Goal: Task Accomplishment & Management: Use online tool/utility

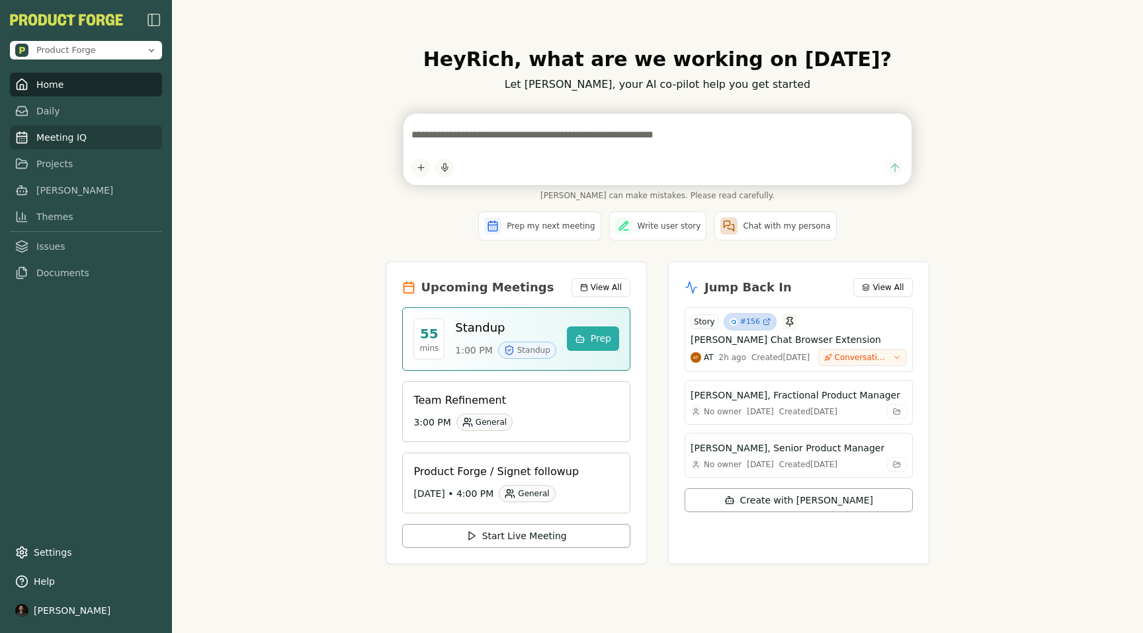
click at [51, 140] on link "Meeting IQ" at bounding box center [86, 138] width 152 height 24
click at [58, 139] on link "Meeting IQ" at bounding box center [86, 138] width 152 height 24
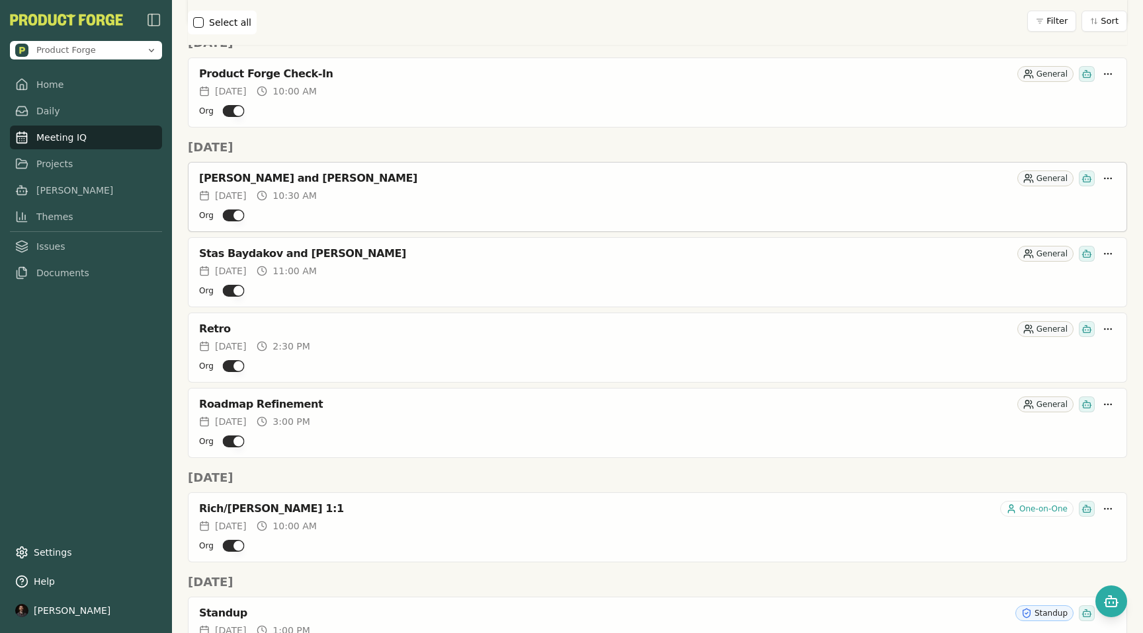
scroll to position [409, 0]
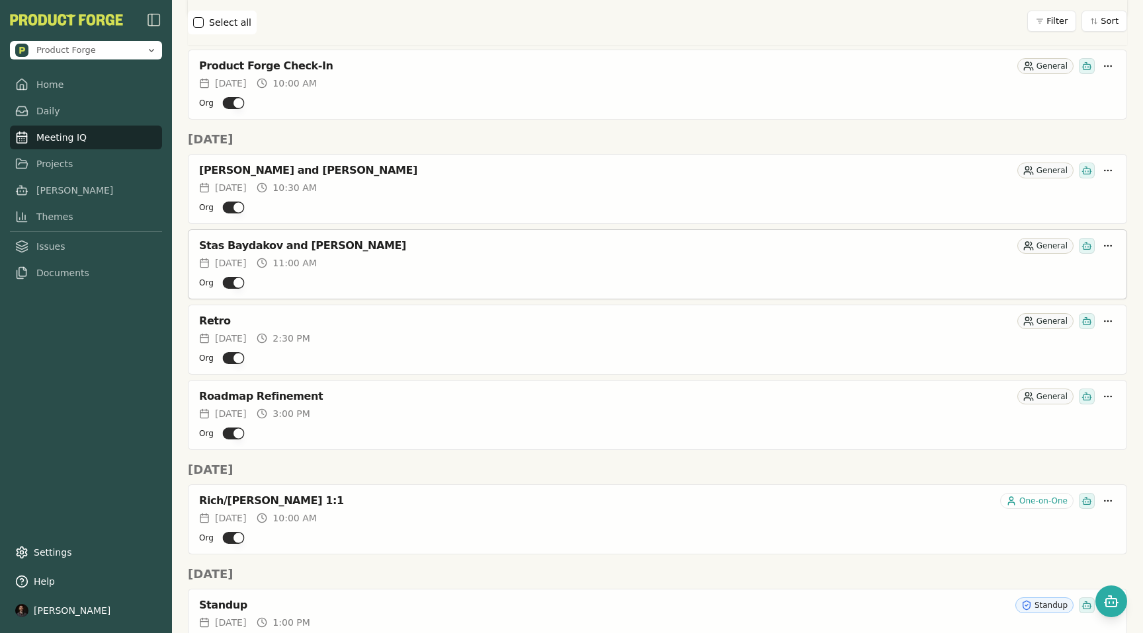
click at [225, 279] on button "Org" at bounding box center [233, 283] width 22 height 12
click at [231, 282] on button "Org" at bounding box center [233, 283] width 22 height 12
click at [231, 358] on button "Org" at bounding box center [233, 358] width 22 height 12
click at [235, 432] on button "Org" at bounding box center [233, 434] width 22 height 12
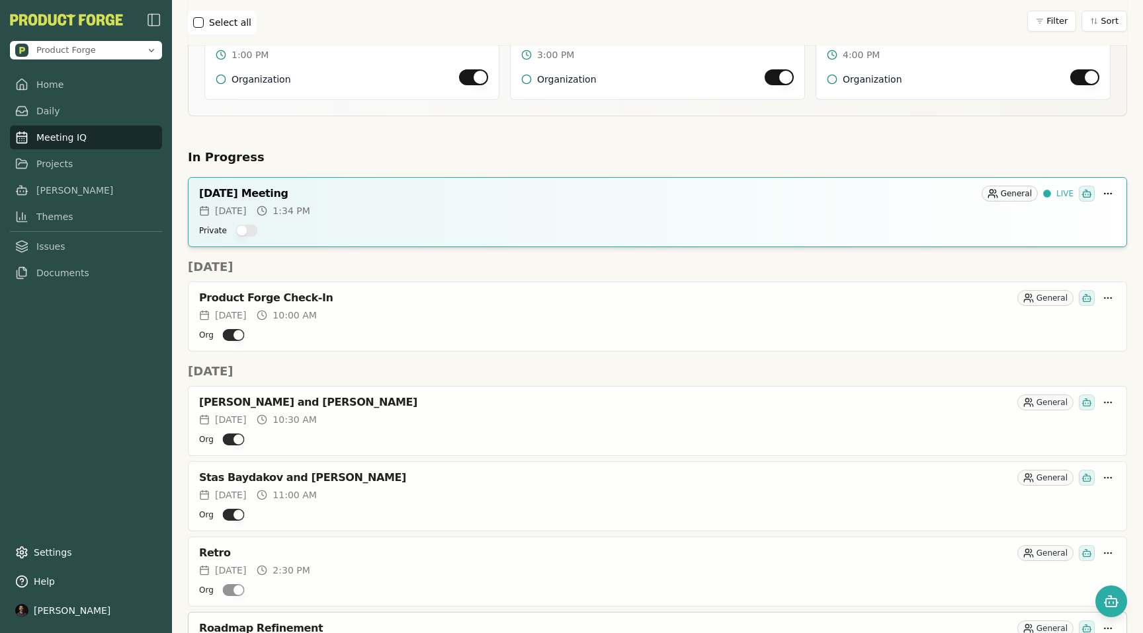
scroll to position [0, 0]
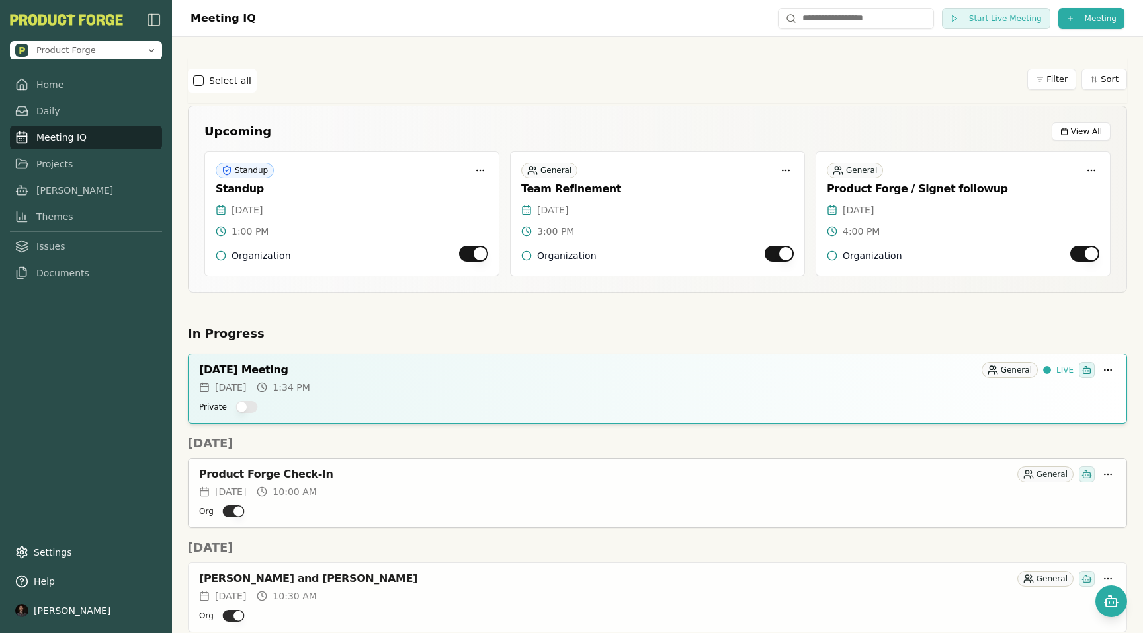
click at [227, 509] on button "Org" at bounding box center [233, 512] width 22 height 12
click at [593, 399] on div "Private" at bounding box center [657, 407] width 916 height 16
click at [243, 365] on div "October 02, 2025 Meeting" at bounding box center [587, 370] width 777 height 13
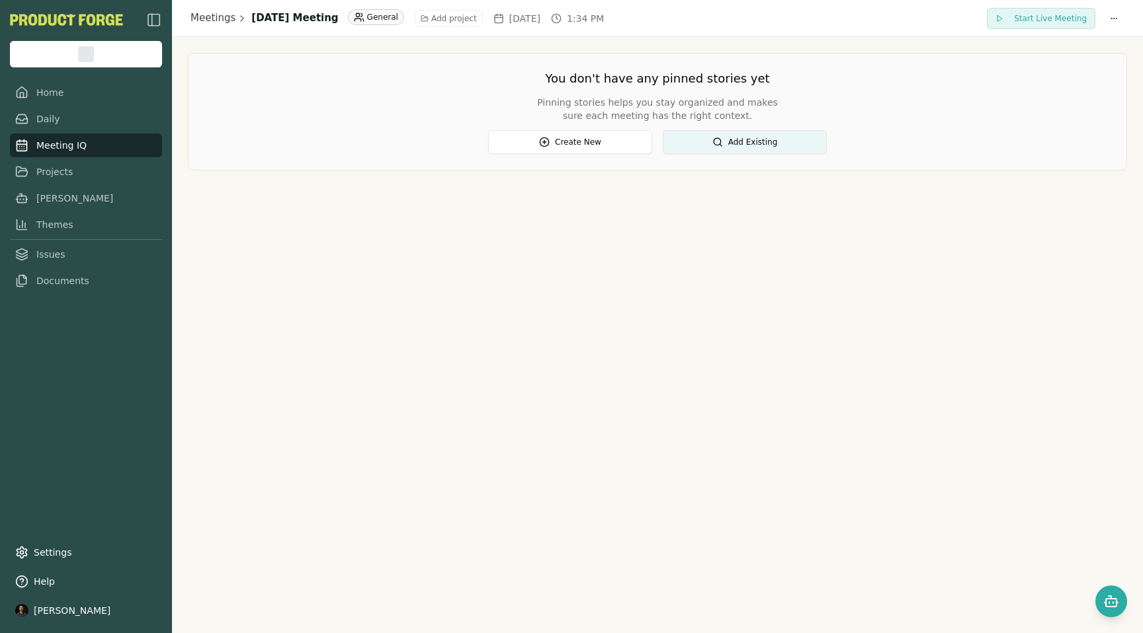
click at [380, 346] on div "Meetings October 02, 2025 Meeting General Add project Thu, Oct 02, 2025 1:34 PM…" at bounding box center [657, 316] width 971 height 633
click at [1033, 21] on span "Start Live Meeting" at bounding box center [1050, 18] width 73 height 11
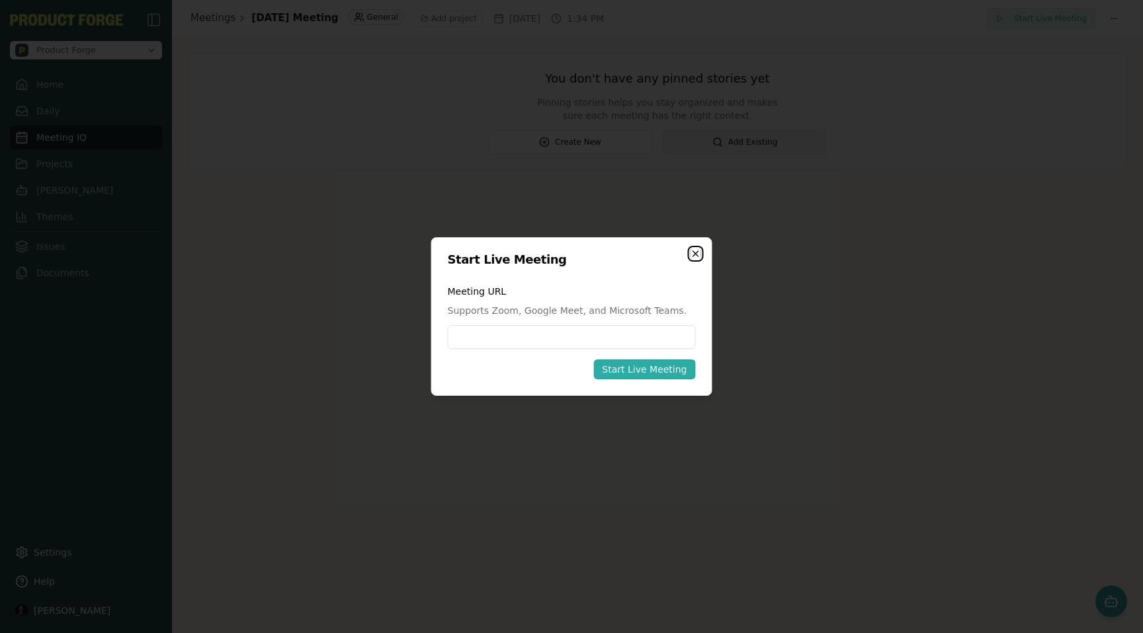
click at [696, 251] on icon "button" at bounding box center [695, 253] width 5 height 5
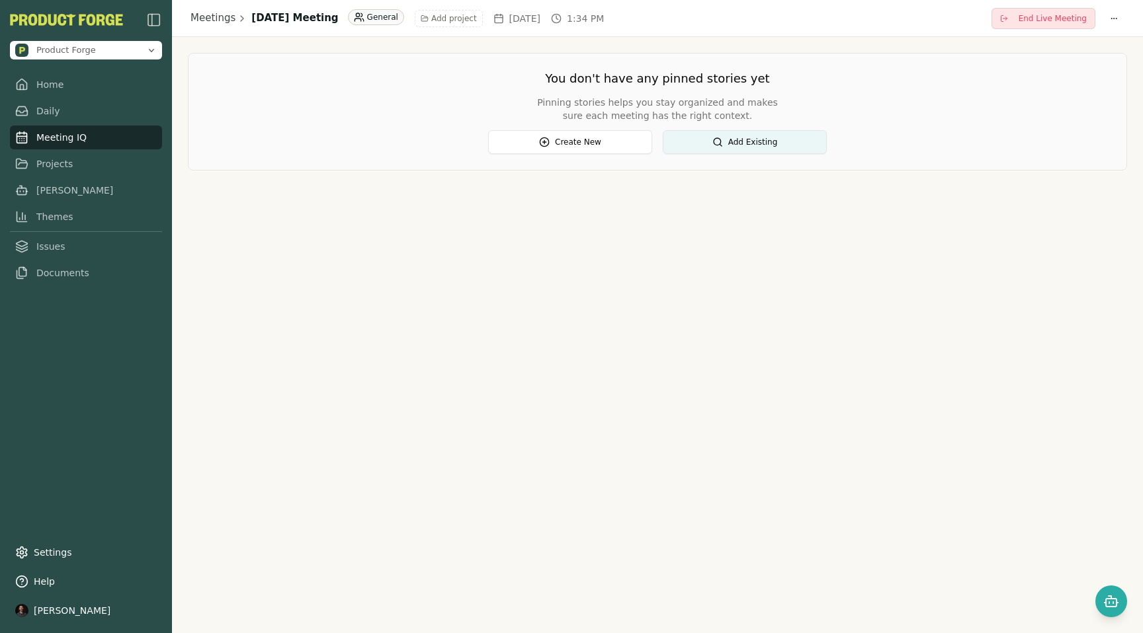
click at [1018, 26] on button "End Live Meeting" at bounding box center [1043, 18] width 104 height 21
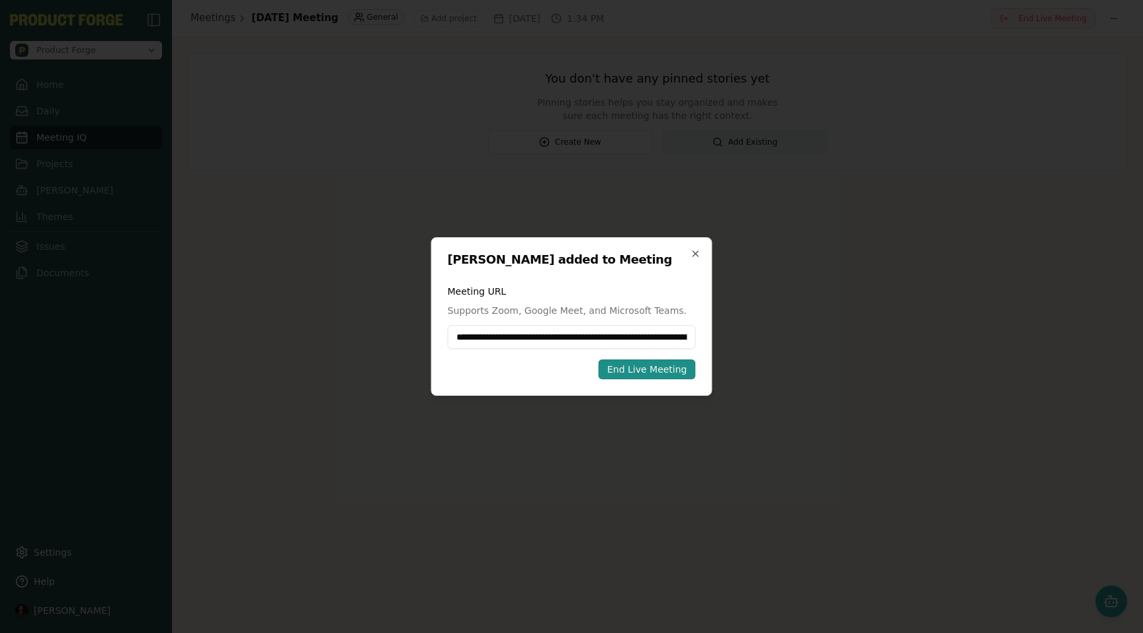
click at [633, 365] on div "End Live Meeting" at bounding box center [647, 369] width 80 height 13
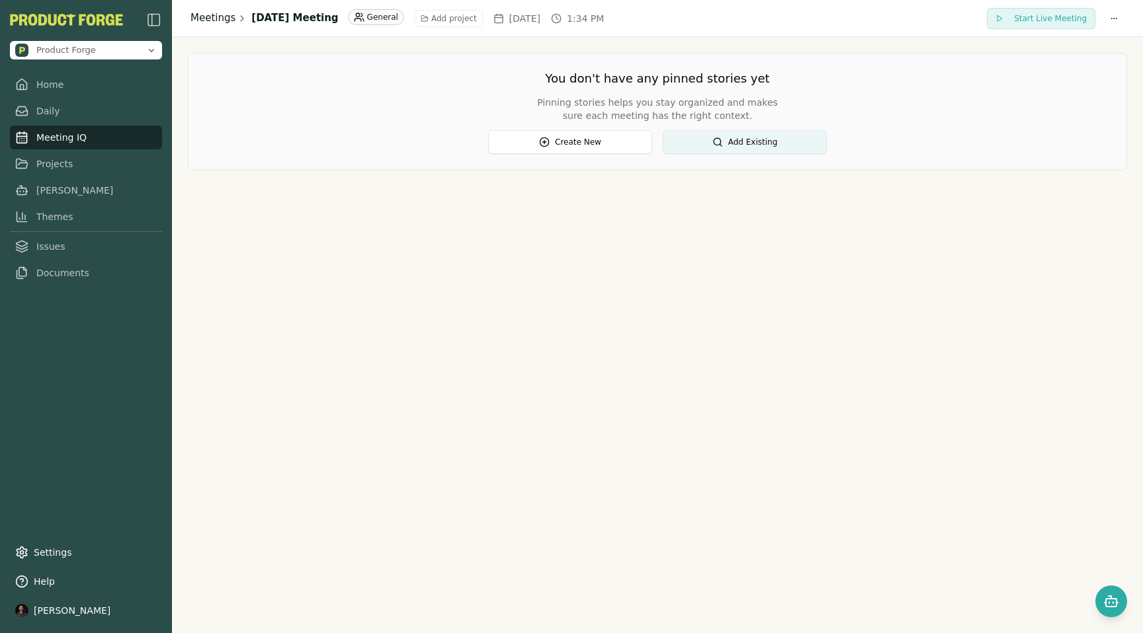
click at [200, 17] on link "Meetings" at bounding box center [212, 18] width 45 height 15
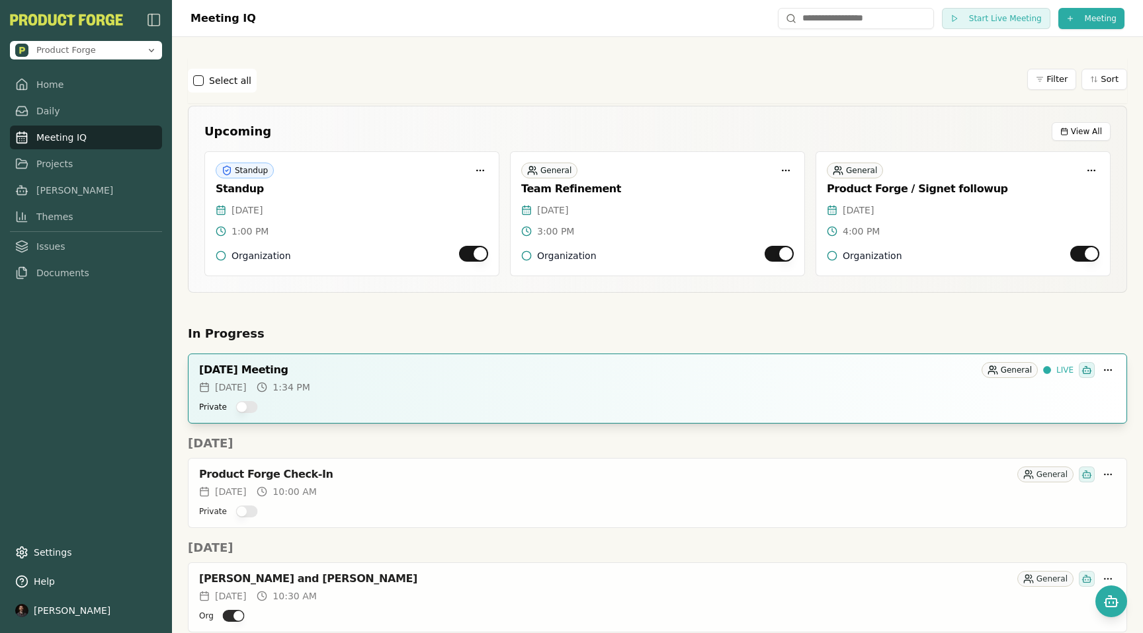
click at [225, 371] on div "[DATE] Meeting" at bounding box center [587, 370] width 777 height 13
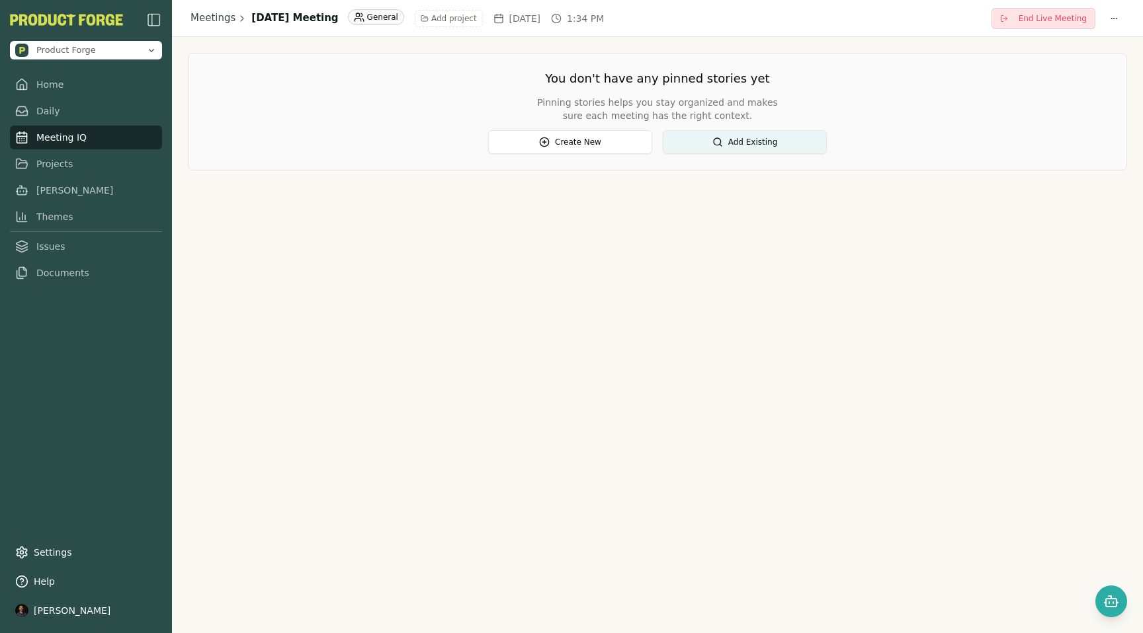
click at [1084, 17] on span "End Live Meeting" at bounding box center [1052, 18] width 68 height 11
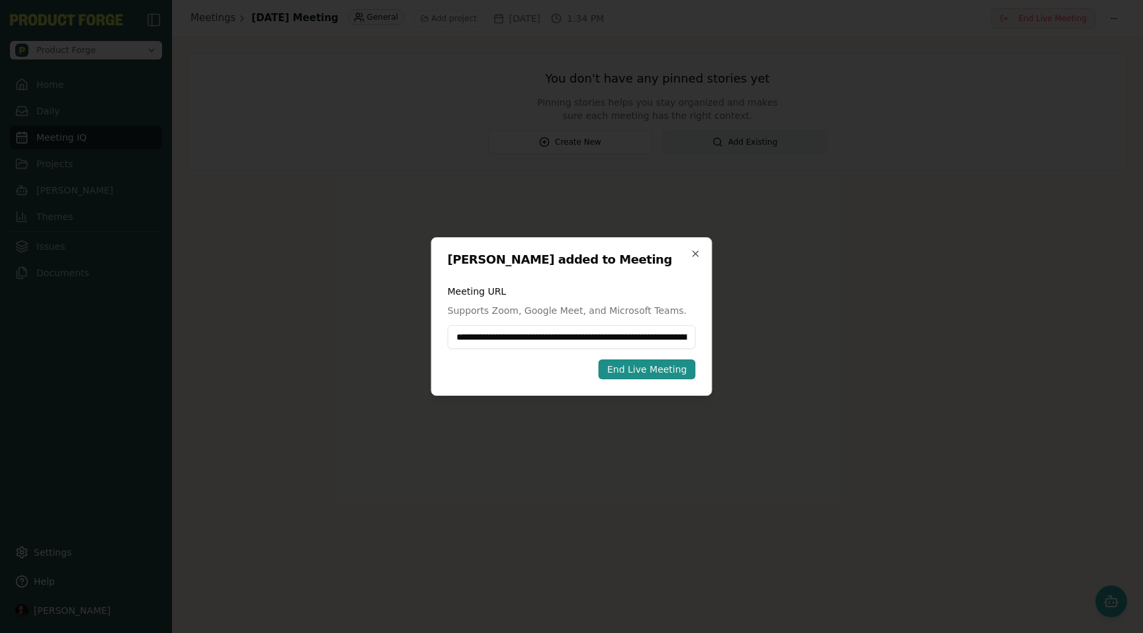
click at [649, 364] on div "End Live Meeting" at bounding box center [647, 369] width 80 height 13
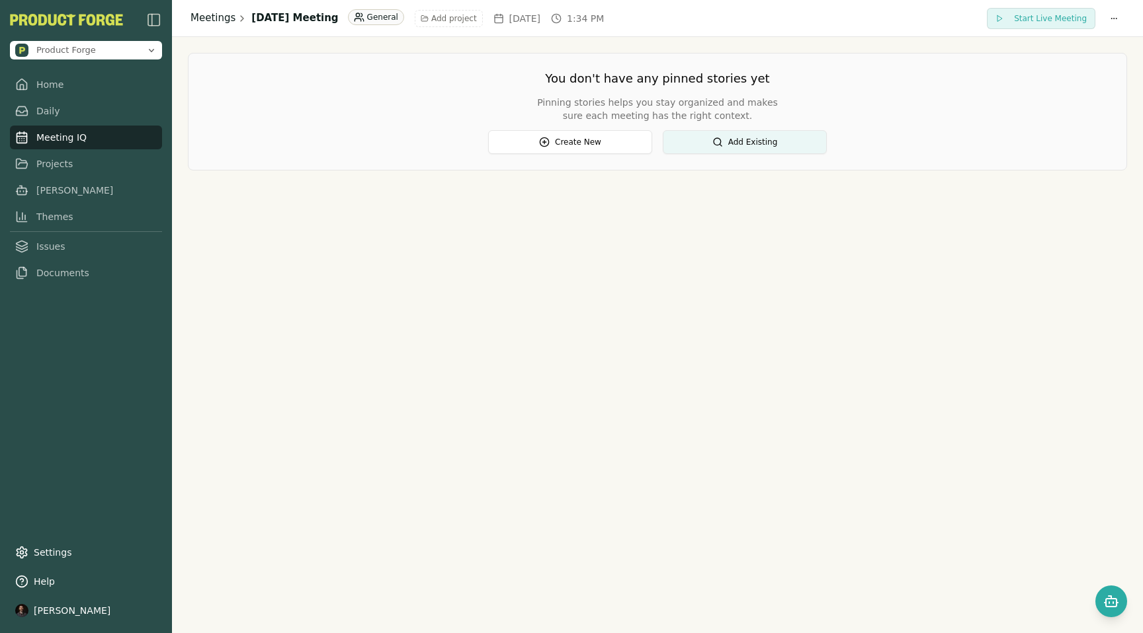
click at [219, 20] on link "Meetings" at bounding box center [212, 18] width 45 height 15
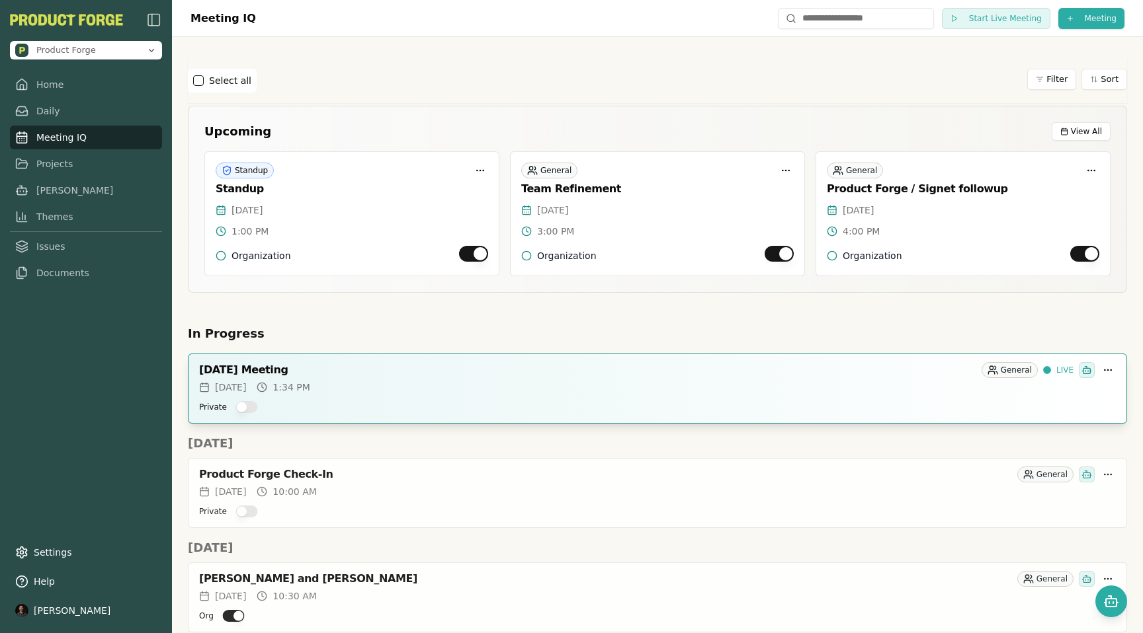
click at [249, 409] on button "Private" at bounding box center [246, 407] width 22 height 12
click at [246, 518] on div "Private" at bounding box center [657, 512] width 916 height 16
click at [247, 514] on button "Private" at bounding box center [246, 512] width 22 height 12
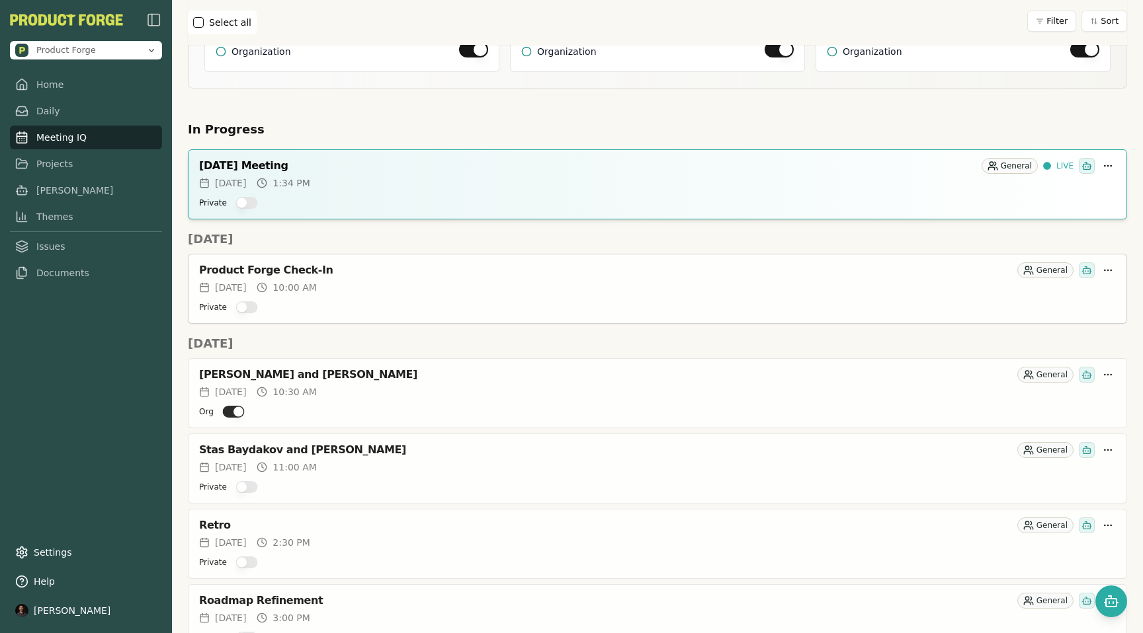
scroll to position [261, 0]
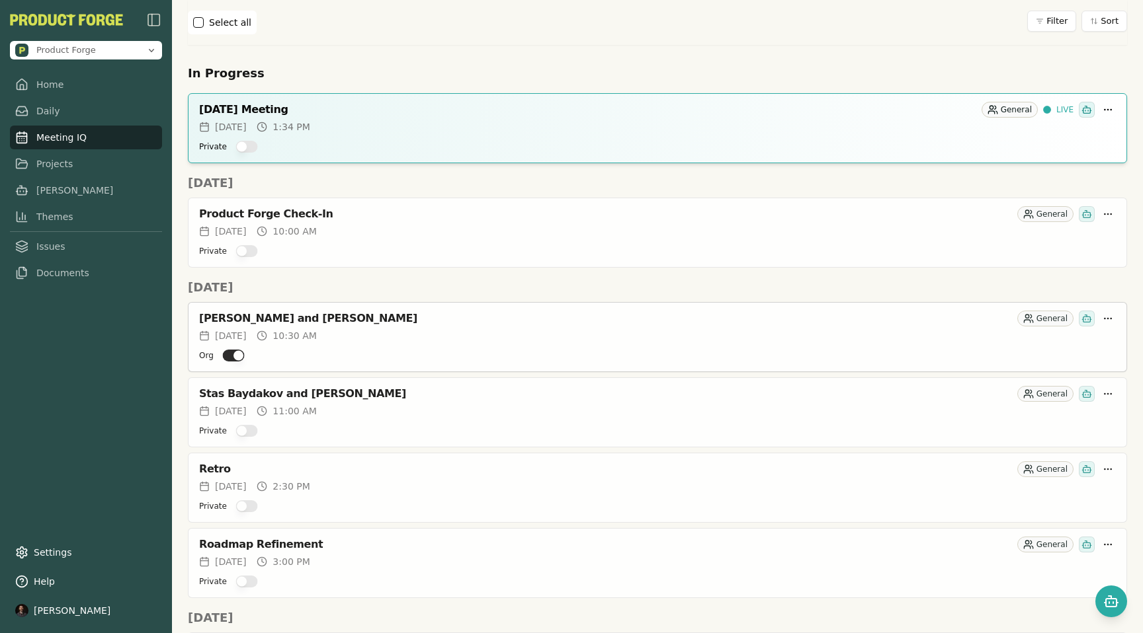
click at [226, 356] on button "Org" at bounding box center [233, 356] width 22 height 12
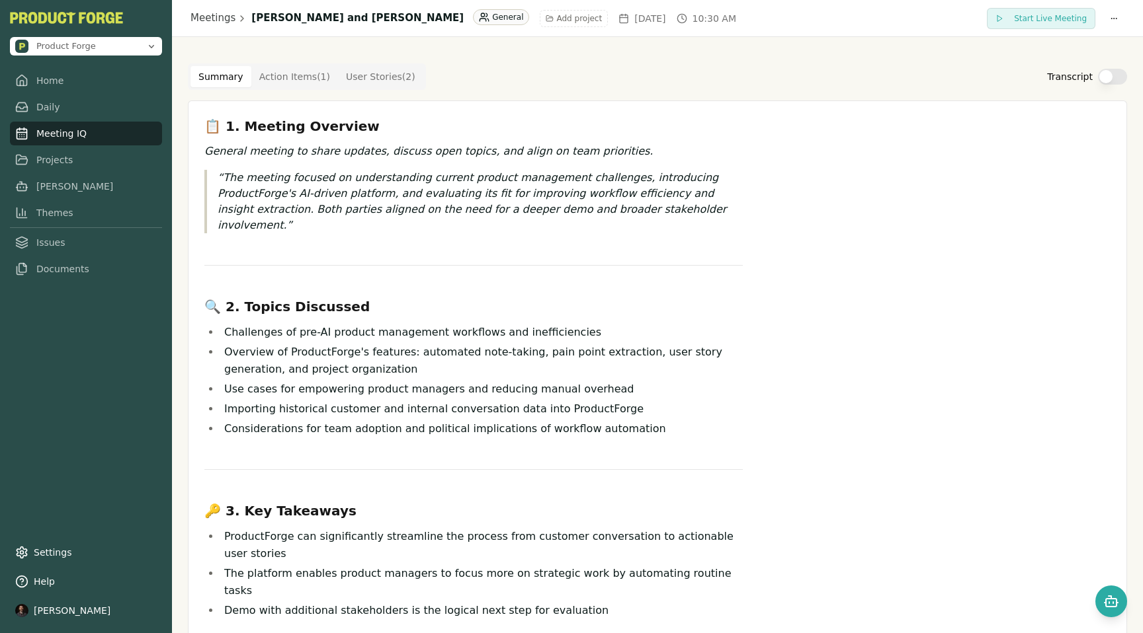
click at [54, 131] on link "Meeting IQ" at bounding box center [86, 134] width 152 height 24
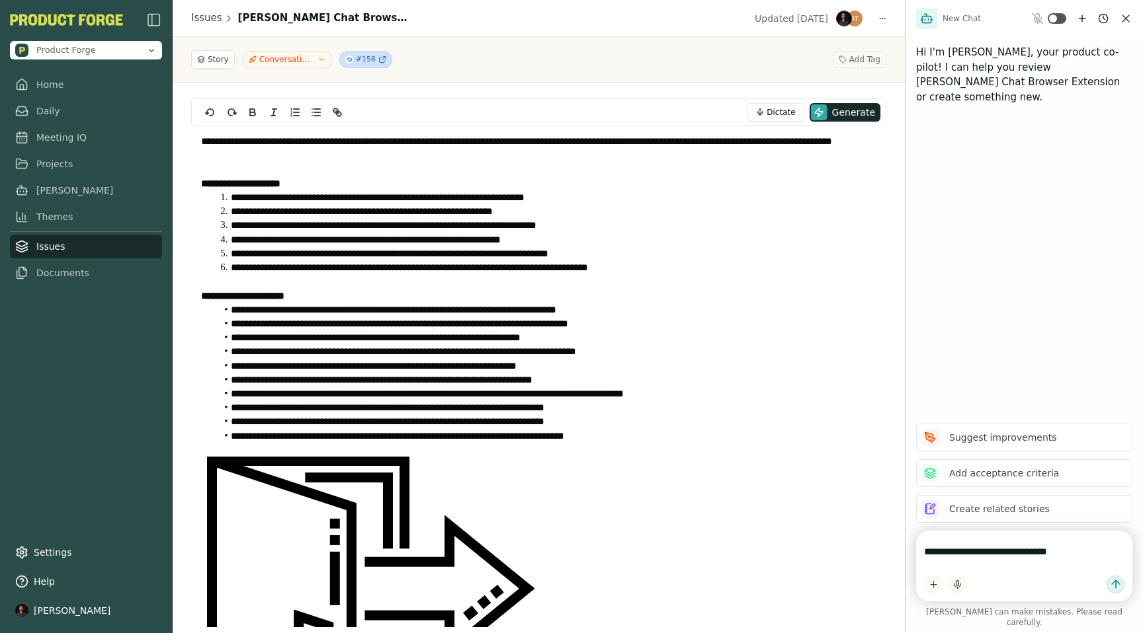
click at [375, 502] on img at bounding box center [370, 626] width 339 height 339
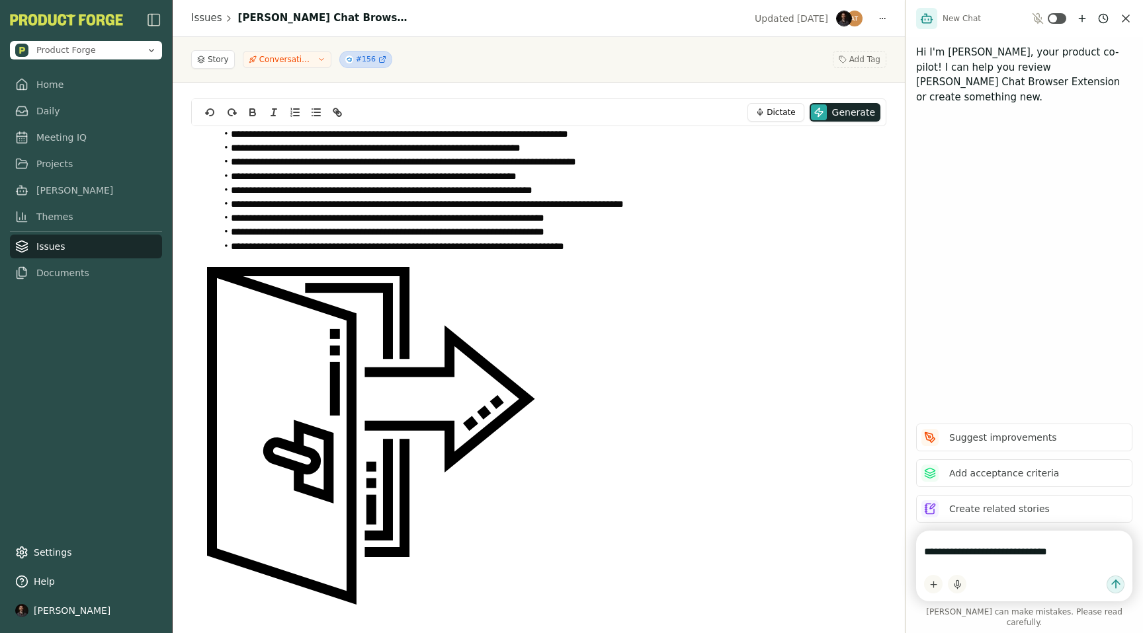
click at [484, 508] on img at bounding box center [370, 436] width 339 height 339
type textarea "**********"
click at [588, 516] on p at bounding box center [538, 436] width 675 height 339
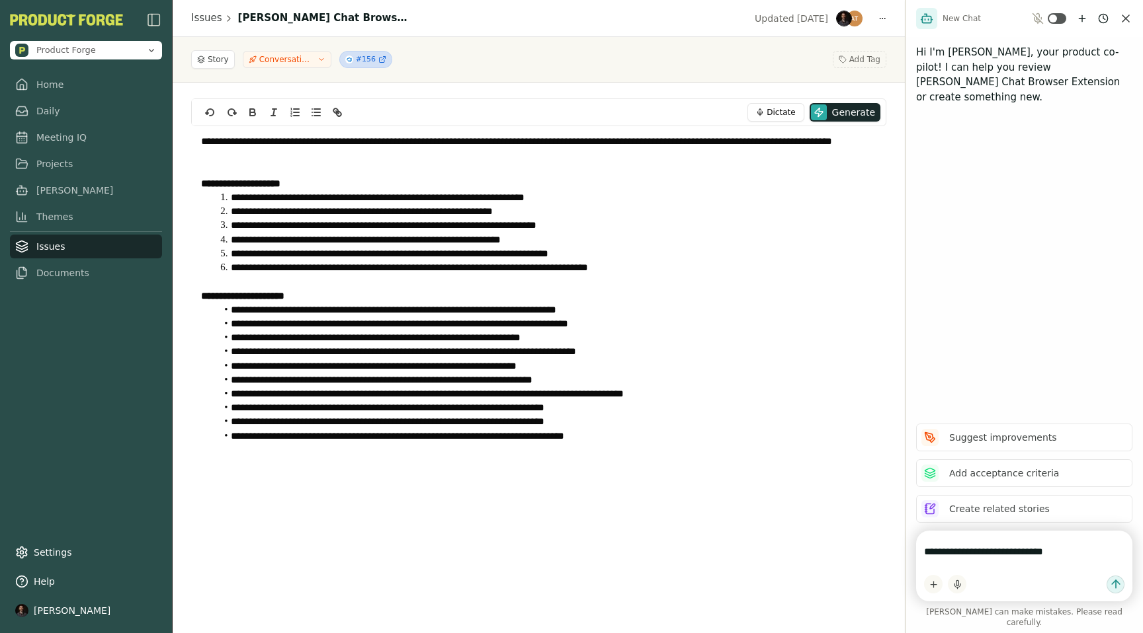
click at [697, 60] on div "Story Conversation-to-Prototype #156 Add Tag" at bounding box center [538, 59] width 695 height 19
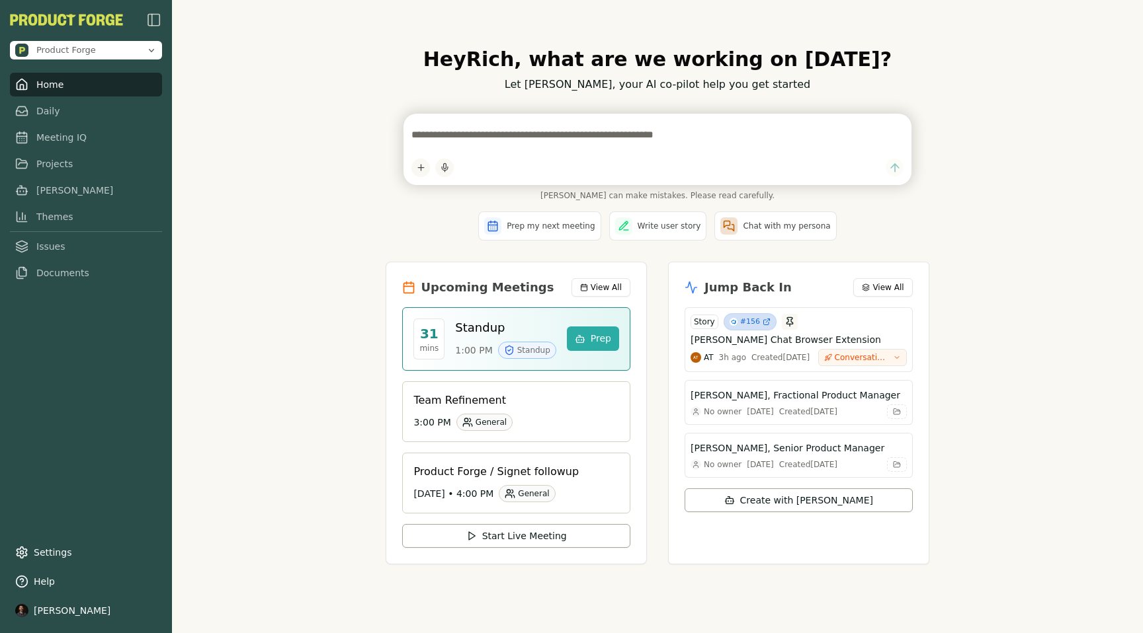
click at [1005, 151] on div "Hey [PERSON_NAME] , what are we working on [DATE]? Let [PERSON_NAME], your AI c…" at bounding box center [657, 316] width 971 height 633
